Goal: Task Accomplishment & Management: Manage account settings

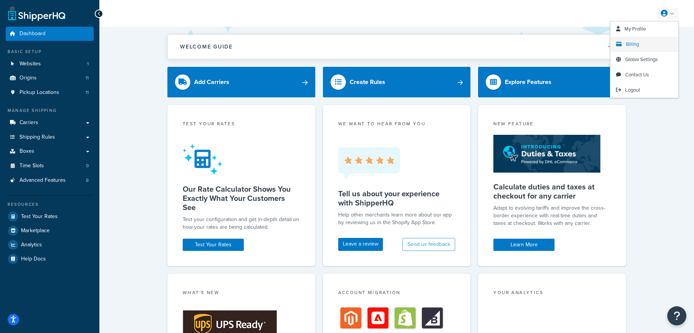
click at [647, 39] on link "Billing" at bounding box center [644, 44] width 68 height 15
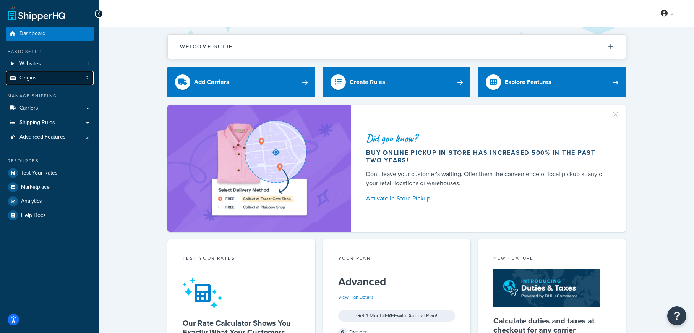
click at [54, 80] on link "Origins 2" at bounding box center [50, 78] width 88 height 14
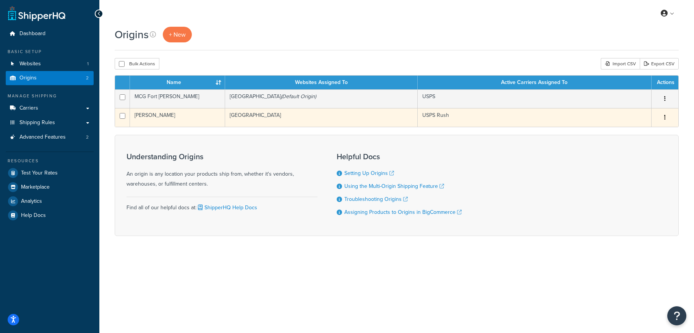
click at [195, 120] on td "[PERSON_NAME]" at bounding box center [177, 117] width 95 height 19
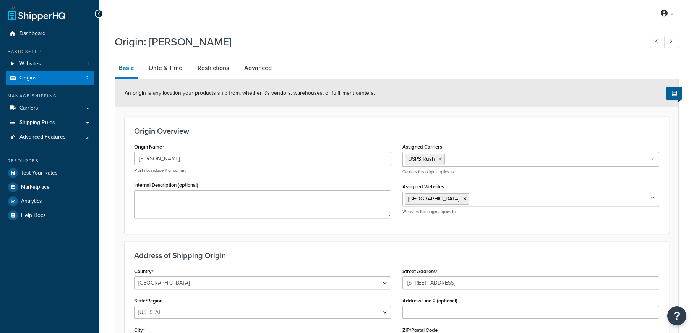
select select "5"
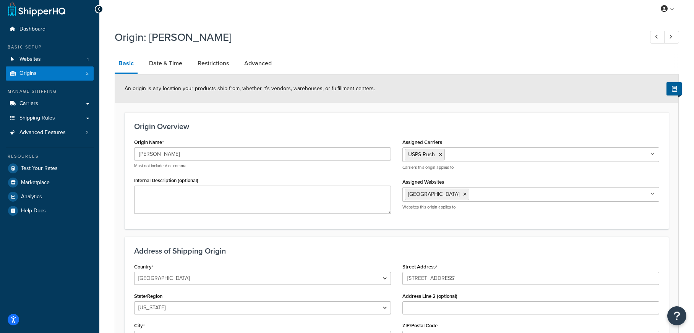
scroll to position [6, 0]
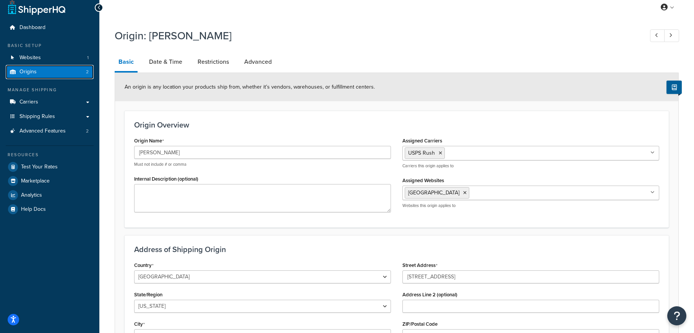
click at [82, 75] on link "Origins 2" at bounding box center [50, 72] width 88 height 14
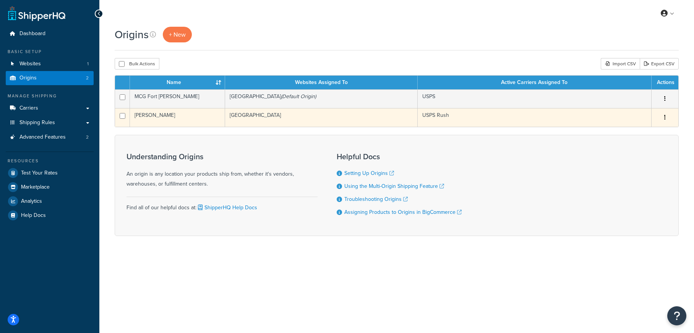
click at [263, 117] on td "[GEOGRAPHIC_DATA]" at bounding box center [321, 117] width 193 height 19
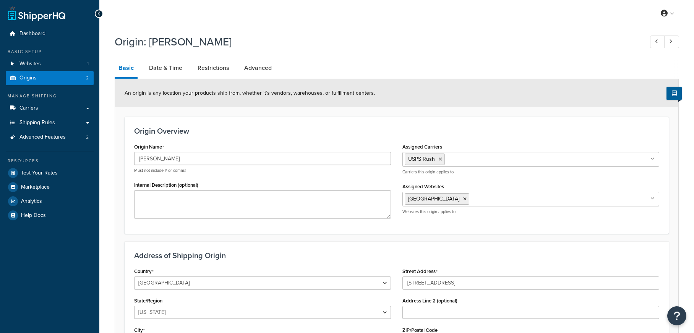
select select "5"
click at [172, 62] on link "Date & Time" at bounding box center [165, 68] width 41 height 18
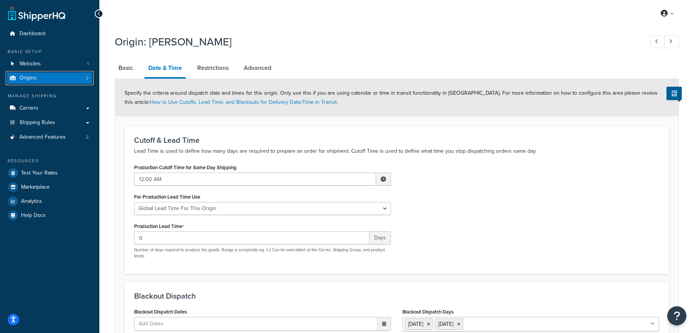
click at [79, 81] on link "Origins 2" at bounding box center [50, 78] width 88 height 14
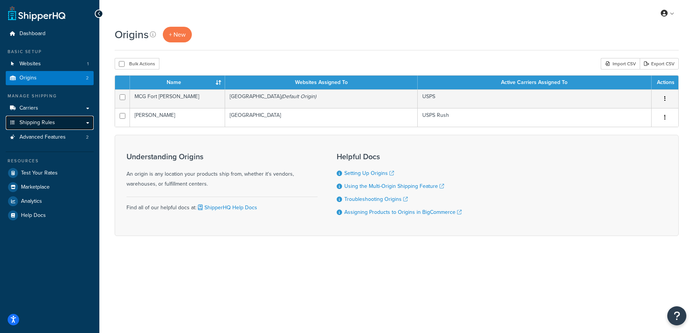
click at [65, 121] on link "Shipping Rules" at bounding box center [50, 123] width 88 height 14
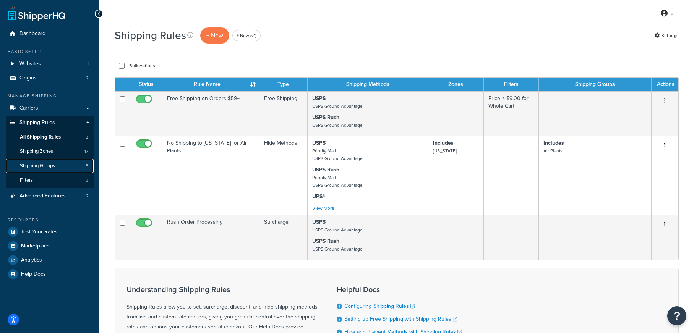
click at [83, 166] on link "Shipping Groups 3" at bounding box center [50, 166] width 88 height 14
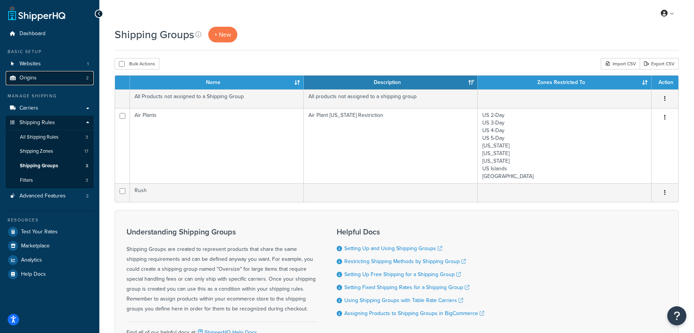
click at [73, 78] on link "Origins 2" at bounding box center [50, 78] width 88 height 14
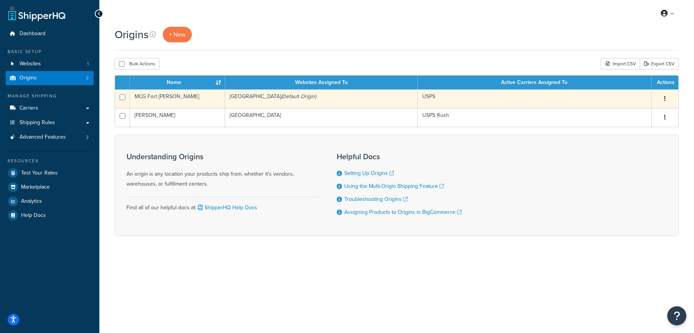
click at [122, 96] on input "checkbox" at bounding box center [123, 97] width 6 height 6
checkbox input "false"
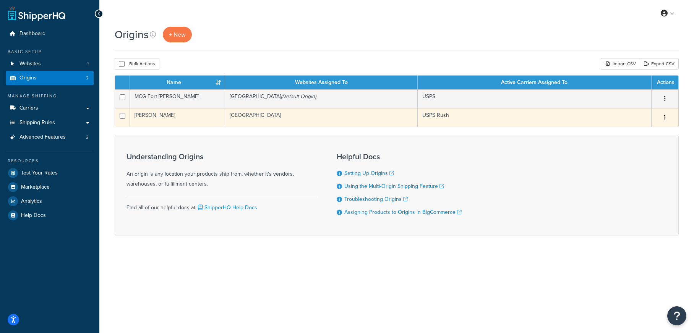
click at [159, 118] on td "[PERSON_NAME]" at bounding box center [177, 117] width 95 height 19
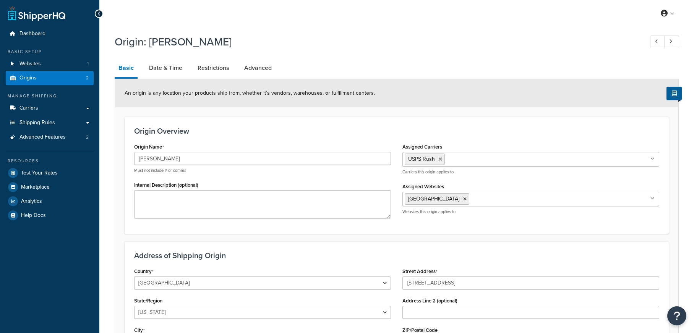
select select "5"
click at [83, 83] on link "Origins 2" at bounding box center [50, 78] width 88 height 14
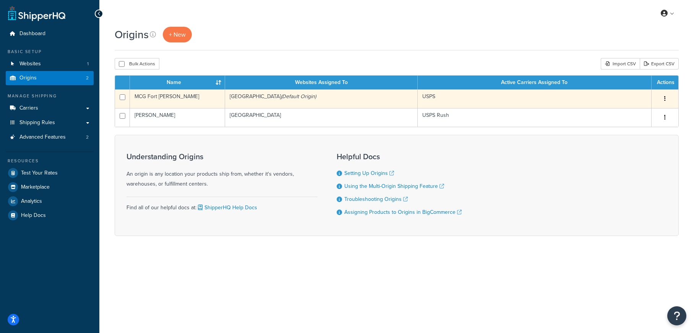
click at [122, 98] on input "checkbox" at bounding box center [123, 97] width 6 height 6
click at [123, 97] on input "checkbox" at bounding box center [123, 97] width 6 height 6
checkbox input "false"
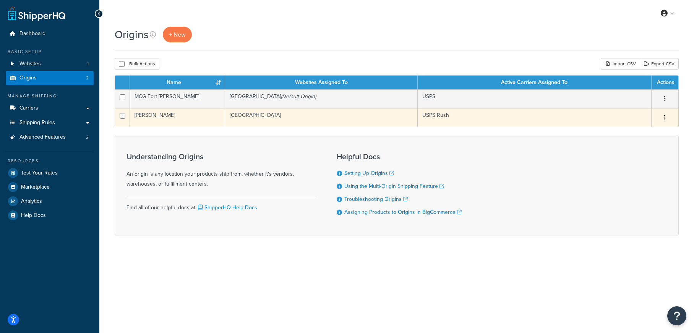
click at [123, 117] on input "checkbox" at bounding box center [123, 116] width 6 height 6
checkbox input "false"
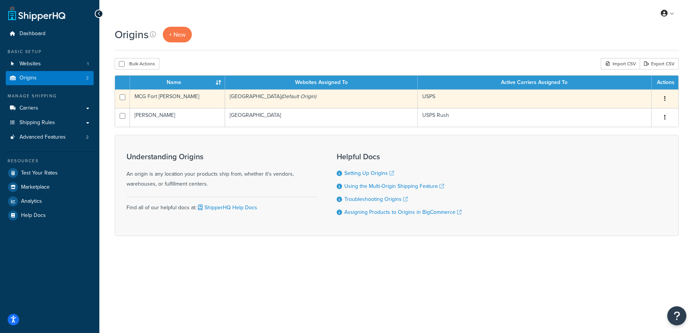
click at [159, 104] on td "MCG Fort Jones" at bounding box center [177, 98] width 95 height 19
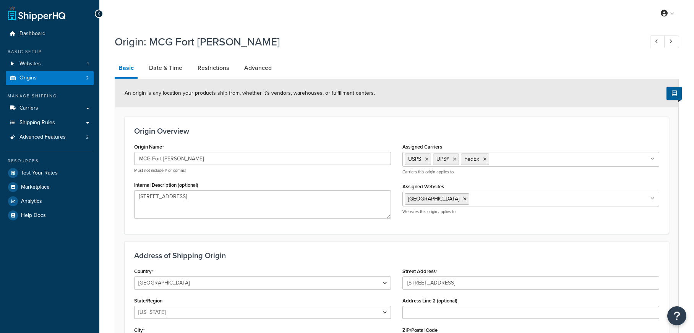
select select "5"
click at [678, 44] on link at bounding box center [671, 41] width 15 height 13
type input "[PERSON_NAME]"
type input "For Jones"
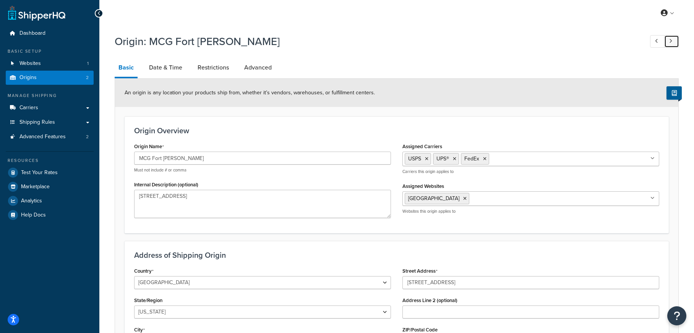
type input "11229 Succulent St"
click at [169, 63] on link "Date & Time" at bounding box center [165, 68] width 41 height 18
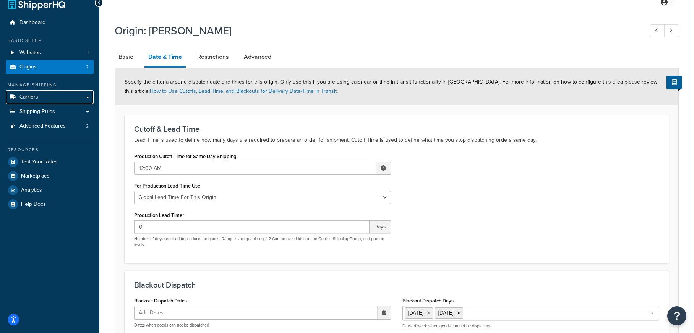
scroll to position [8, 0]
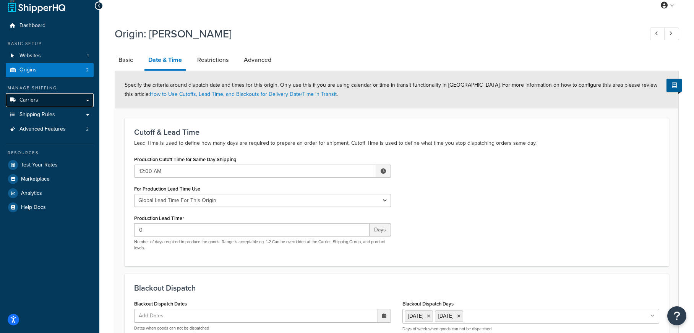
click at [81, 100] on link "Carriers" at bounding box center [50, 100] width 88 height 14
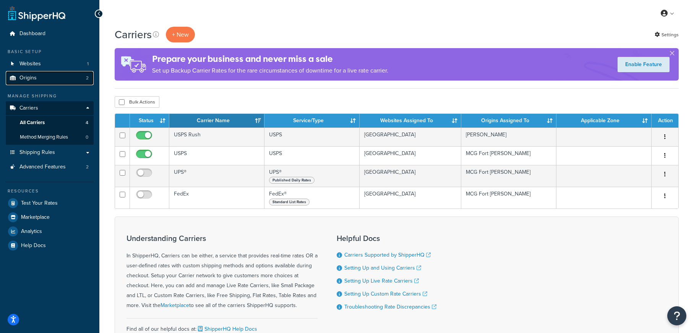
click at [60, 76] on link "Origins 2" at bounding box center [50, 78] width 88 height 14
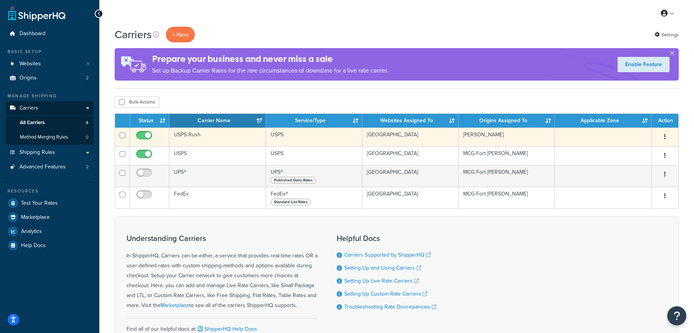
click at [214, 139] on td "USPS Rush" at bounding box center [217, 137] width 96 height 19
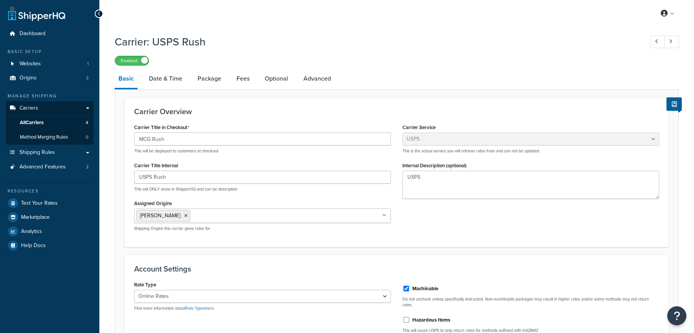
select select "usps"
select select "ONLINE"
click at [180, 84] on link "Date & Time" at bounding box center [165, 79] width 41 height 18
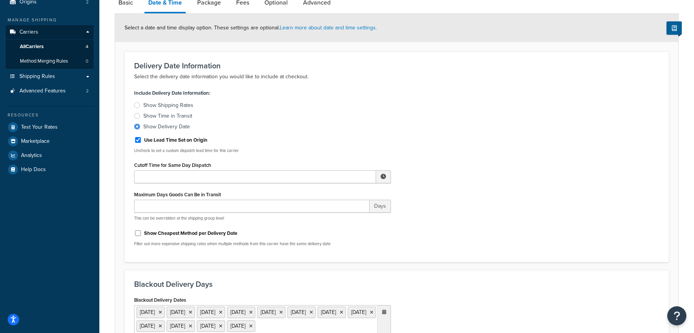
scroll to position [55, 0]
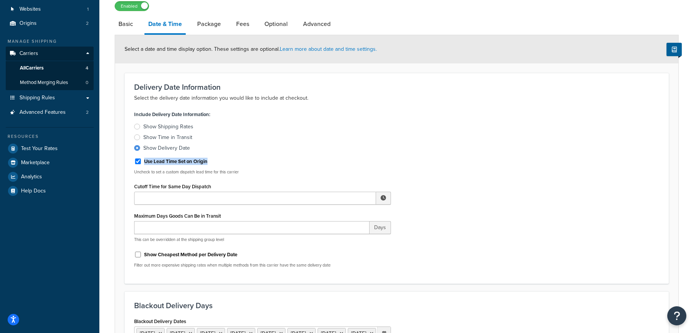
drag, startPoint x: 204, startPoint y: 163, endPoint x: 144, endPoint y: 164, distance: 59.6
click at [144, 164] on div "Use Lead Time Set on Origin" at bounding box center [262, 160] width 257 height 11
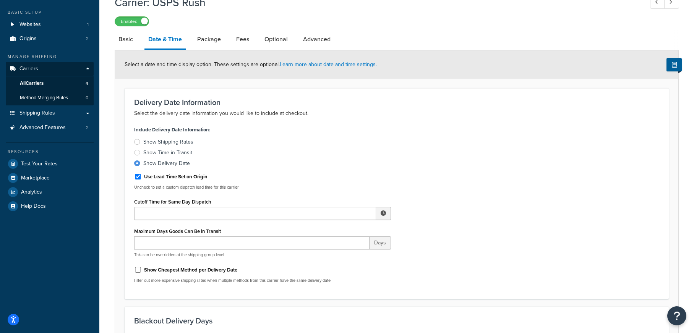
scroll to position [0, 0]
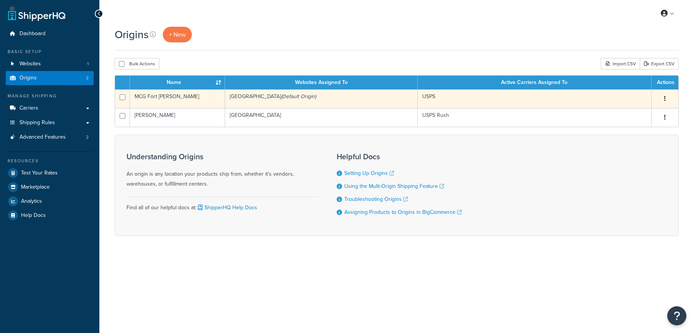
click at [177, 100] on td "MCG Fort [PERSON_NAME]" at bounding box center [177, 98] width 95 height 19
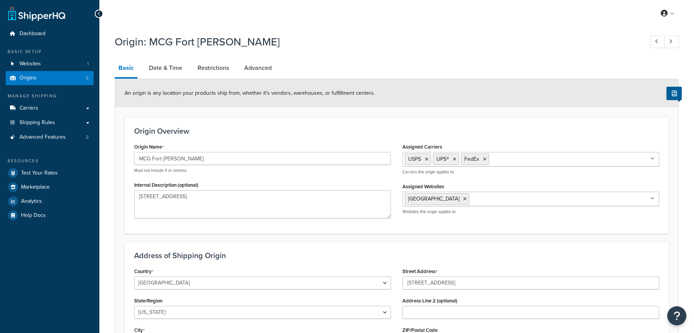
select select "5"
drag, startPoint x: 172, startPoint y: 66, endPoint x: 181, endPoint y: 68, distance: 9.7
click at [172, 66] on link "Date & Time" at bounding box center [165, 68] width 41 height 18
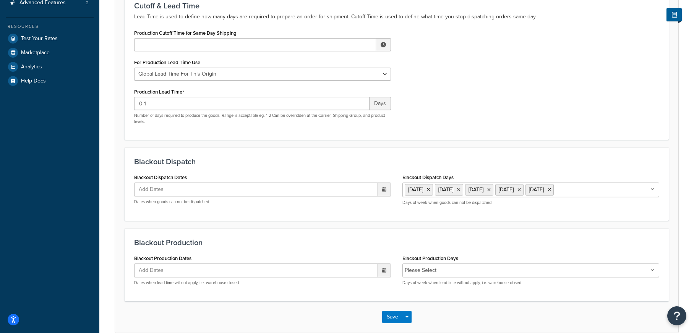
scroll to position [173, 0]
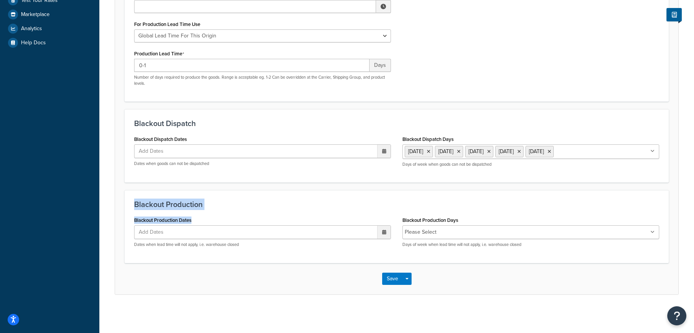
drag, startPoint x: 196, startPoint y: 222, endPoint x: 126, endPoint y: 203, distance: 72.8
click at [126, 203] on div "Blackout Production Blackout Production Dates Add Dates ‹ October 2025 › Su Mo …" at bounding box center [397, 226] width 544 height 73
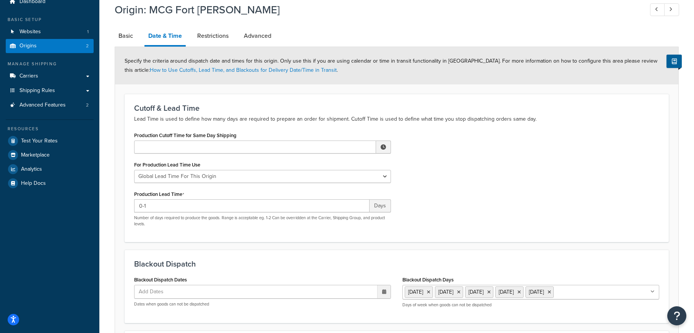
scroll to position [5, 0]
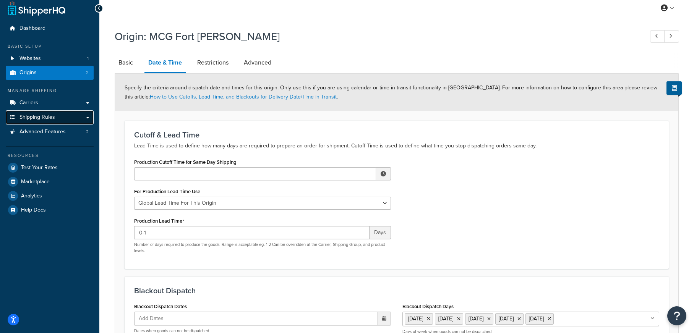
click at [74, 119] on link "Shipping Rules" at bounding box center [50, 117] width 88 height 14
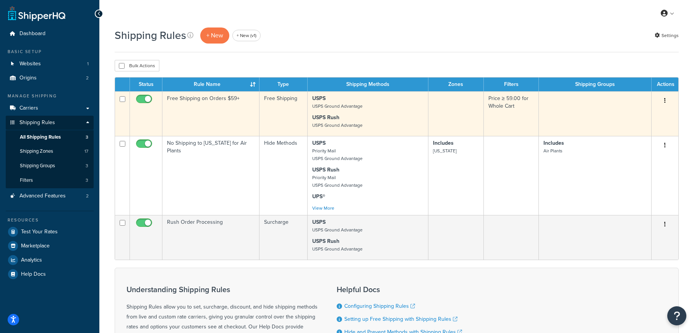
click at [225, 113] on td "Free Shipping on Orders $59+" at bounding box center [210, 113] width 97 height 45
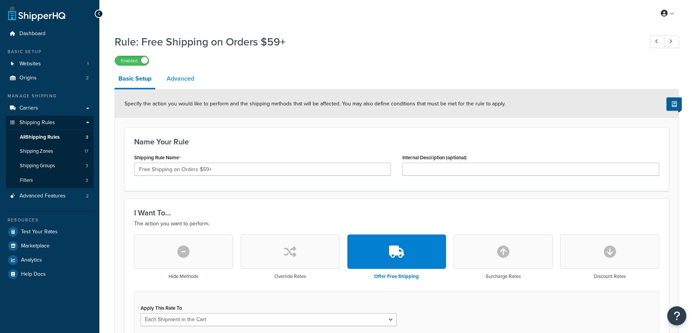
click at [195, 79] on link "Advanced" at bounding box center [180, 79] width 35 height 18
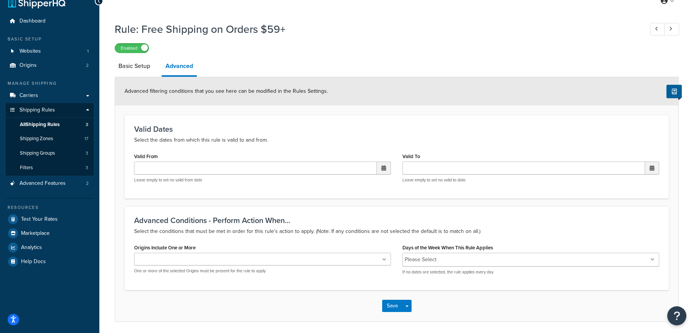
scroll to position [41, 0]
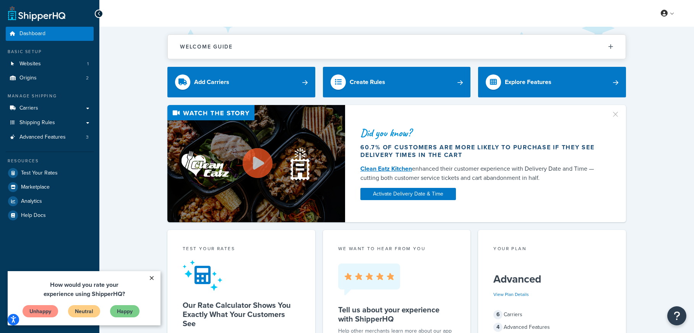
click at [151, 278] on link "×" at bounding box center [151, 278] width 13 height 14
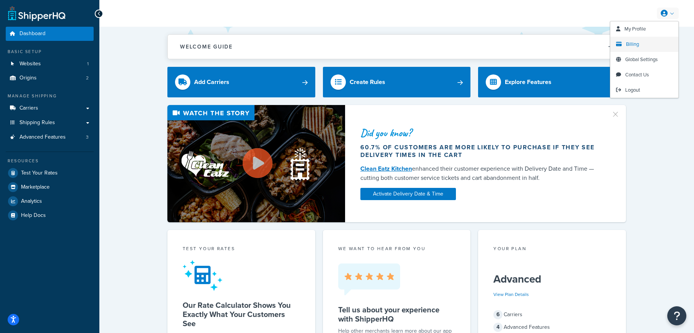
click at [638, 43] on span "Billing" at bounding box center [632, 44] width 13 height 7
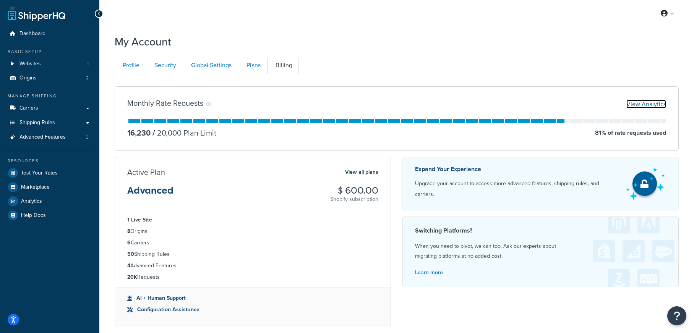
click at [649, 103] on link "View Analytics" at bounding box center [646, 104] width 40 height 9
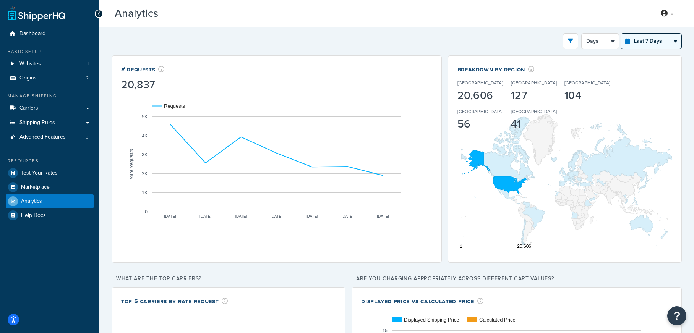
click at [646, 43] on select "Last 24 Hours Last 7 Days Last 30 Days Last 3 Months Last 6 Months Last 12 Mont…" at bounding box center [651, 41] width 60 height 15
select select "last_year"
click at [621, 34] on select "Last 24 Hours Last 7 Days Last 30 Days Last 3 Months Last 6 Months Last 12 Mont…" at bounding box center [651, 41] width 60 height 15
select select "1M"
